Goal: Task Accomplishment & Management: Complete application form

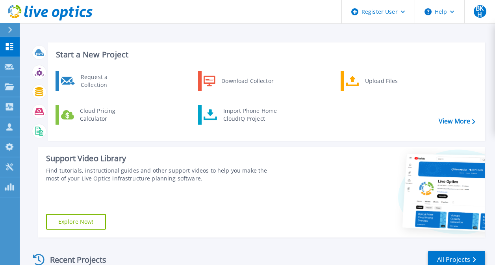
click at [380, 16] on div "Register User" at bounding box center [378, 12] width 73 height 24
click at [392, 56] on link "Register New User" at bounding box center [386, 53] width 88 height 19
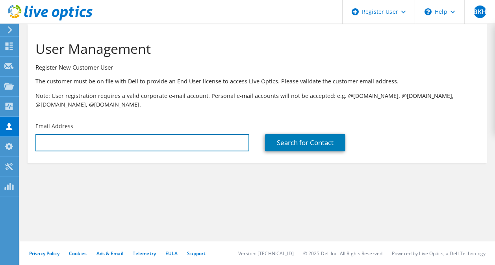
click at [139, 146] on input "text" at bounding box center [142, 142] width 214 height 17
click at [121, 143] on input "text" at bounding box center [142, 142] width 214 height 17
click at [160, 145] on input "text" at bounding box center [142, 142] width 214 height 17
paste input "[PERSON_NAME][EMAIL_ADDRESS][PERSON_NAME][DOMAIN_NAME]"
type input "[PERSON_NAME][EMAIL_ADDRESS][PERSON_NAME][DOMAIN_NAME]"
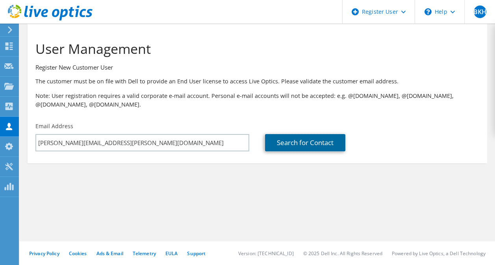
click at [273, 148] on link "Search for Contact" at bounding box center [305, 142] width 80 height 17
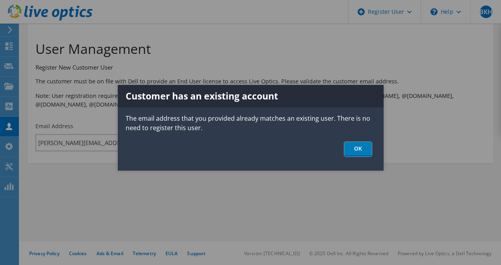
click at [358, 146] on link "OK" at bounding box center [358, 149] width 28 height 15
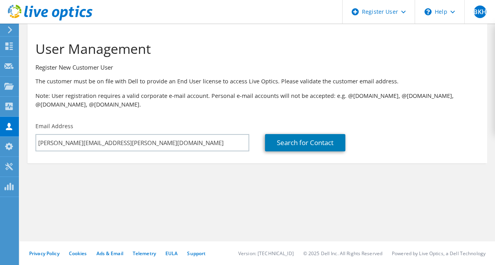
click at [403, 16] on div "Register User" at bounding box center [378, 12] width 72 height 24
click at [391, 150] on div "Search for Contact" at bounding box center [372, 142] width 214 height 17
click at [167, 180] on section "User Management Register New Customer User The customer must be on file with De…" at bounding box center [257, 117] width 475 height 187
click at [429, 116] on div "User Management Register New Customer User The customer must be on file with De…" at bounding box center [257, 73] width 459 height 91
